Goal: Transaction & Acquisition: Download file/media

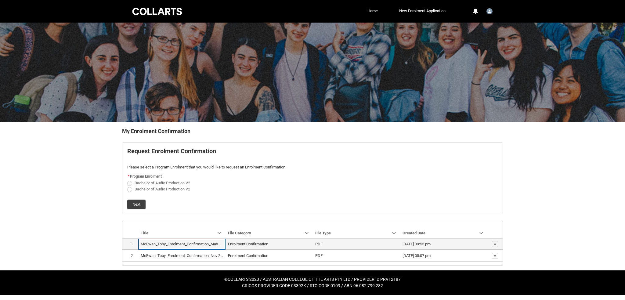
click at [296, 242] on span "Enrolment Confirmation" at bounding box center [269, 244] width 82 height 6
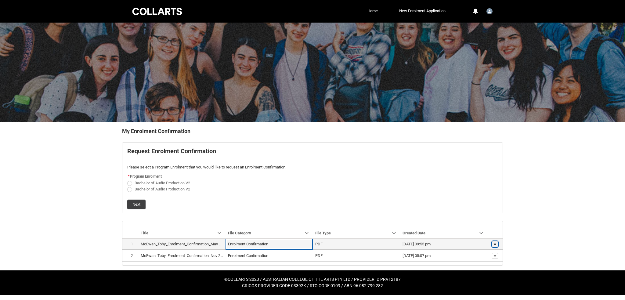
click at [496, 245] on lightning-primitive-icon "button" at bounding box center [495, 244] width 4 height 4
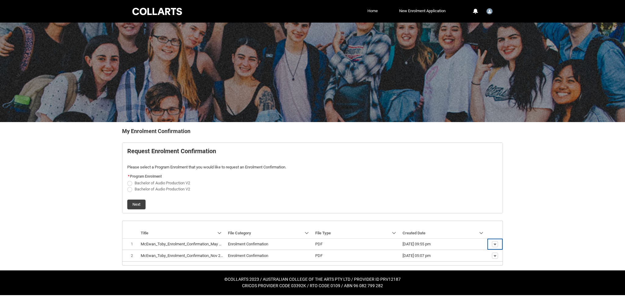
click at [376, 15] on link "Home" at bounding box center [372, 10] width 13 height 9
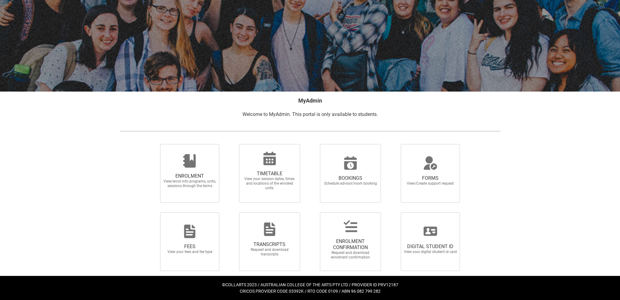
scroll to position [31, 0]
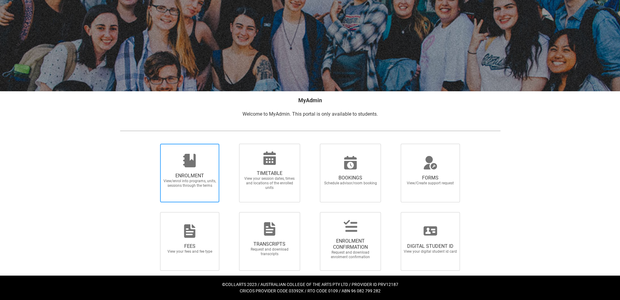
click at [170, 160] on div at bounding box center [189, 160] width 59 height 15
click at [153, 144] on input "ENROLMENT View/enrol into programs, units, sessions through the terms" at bounding box center [153, 143] width 0 height 0
radio input "true"
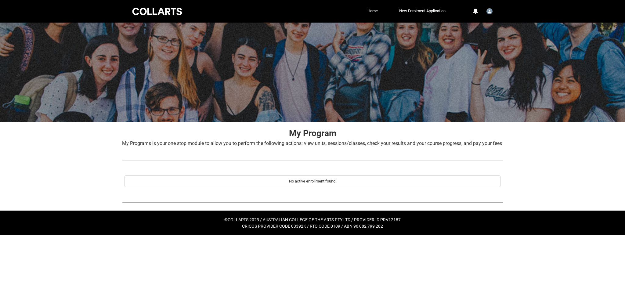
click at [159, 12] on div at bounding box center [157, 11] width 52 height 9
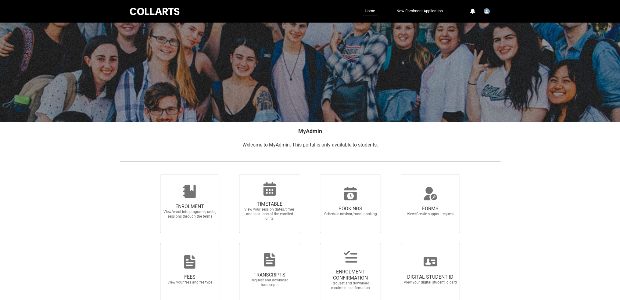
click at [159, 13] on div at bounding box center [155, 11] width 52 height 9
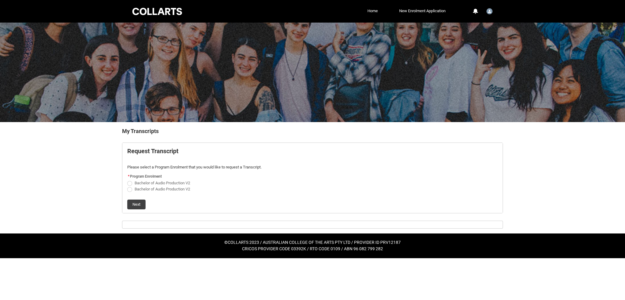
click at [160, 182] on span "Bachelor of Audio Production V2" at bounding box center [163, 183] width 56 height 5
click at [127, 180] on input "Bachelor of Audio Production V2" at bounding box center [127, 179] width 0 height 0
radio input "true"
click at [159, 186] on span "Bachelor of Audio Production V2" at bounding box center [164, 189] width 58 height 6
click at [127, 186] on input "Bachelor of Audio Production V2" at bounding box center [127, 186] width 0 height 0
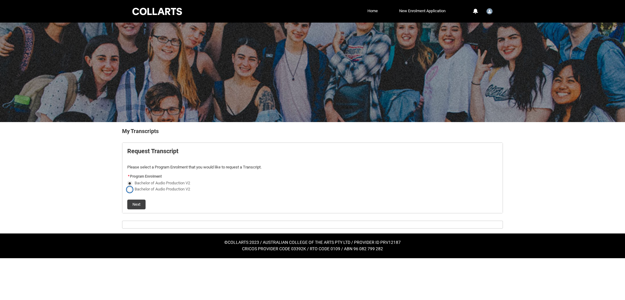
radio input "true"
click at [160, 184] on span "Bachelor of Audio Production V2" at bounding box center [163, 183] width 56 height 5
click at [127, 180] on input "Bachelor of Audio Production V2" at bounding box center [127, 179] width 0 height 0
radio input "true"
click at [137, 203] on button "Next" at bounding box center [136, 205] width 18 height 10
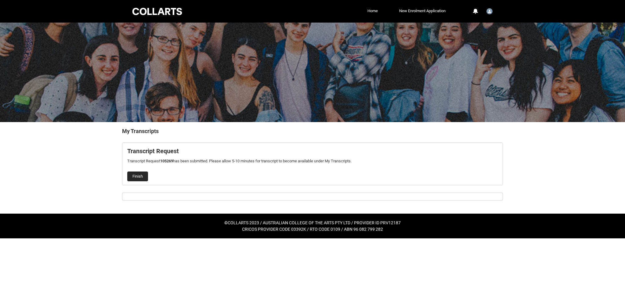
click at [142, 174] on button "Finish" at bounding box center [137, 176] width 21 height 10
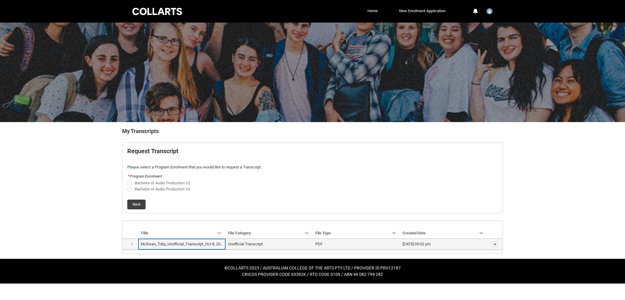
click at [397, 239] on td "PDF" at bounding box center [356, 244] width 87 height 11
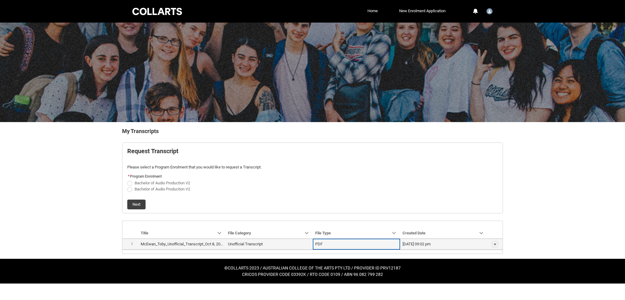
click at [175, 242] on lightning-base-formatted-text "McEwan_Toby_Unofficial_Transcript_Oct 8, 2025.pdf" at bounding box center [186, 244] width 91 height 5
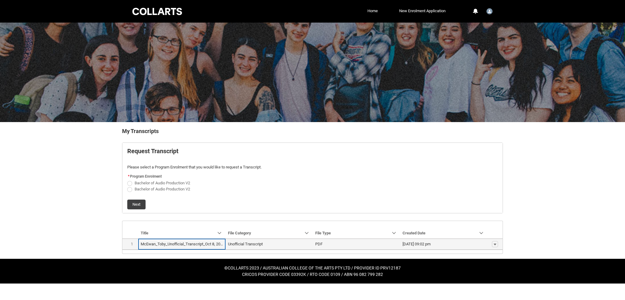
click at [251, 247] on td "Unofficial Transcript" at bounding box center [268, 244] width 87 height 11
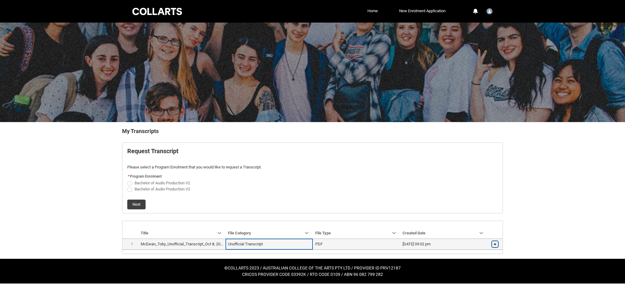
click at [494, 244] on lightning-primitive-icon "button" at bounding box center [495, 244] width 4 height 4
click at [491, 242] on link "Download" at bounding box center [483, 242] width 29 height 10
